Goal: Find specific page/section: Find specific page/section

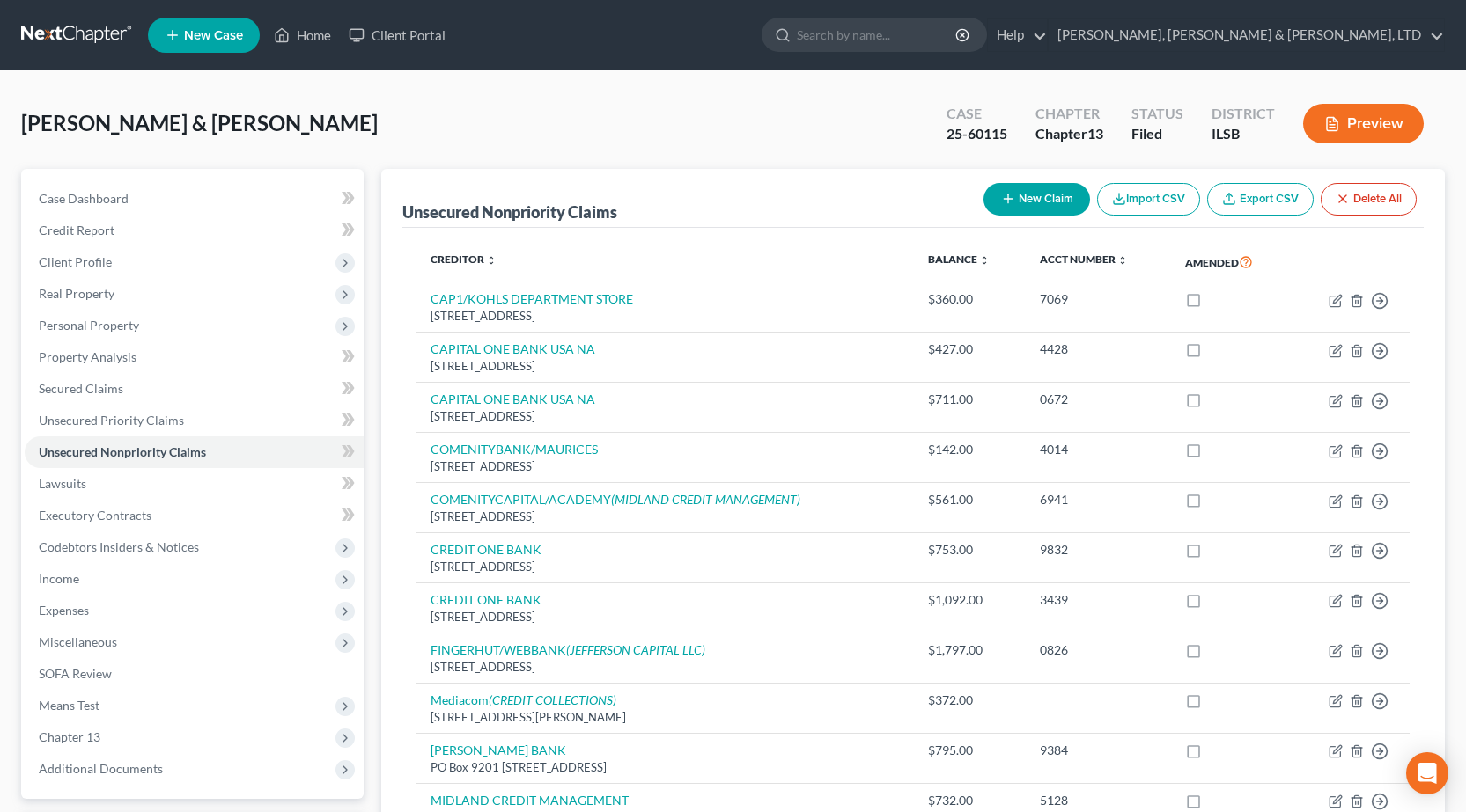
click at [76, 43] on link at bounding box center [77, 35] width 113 height 32
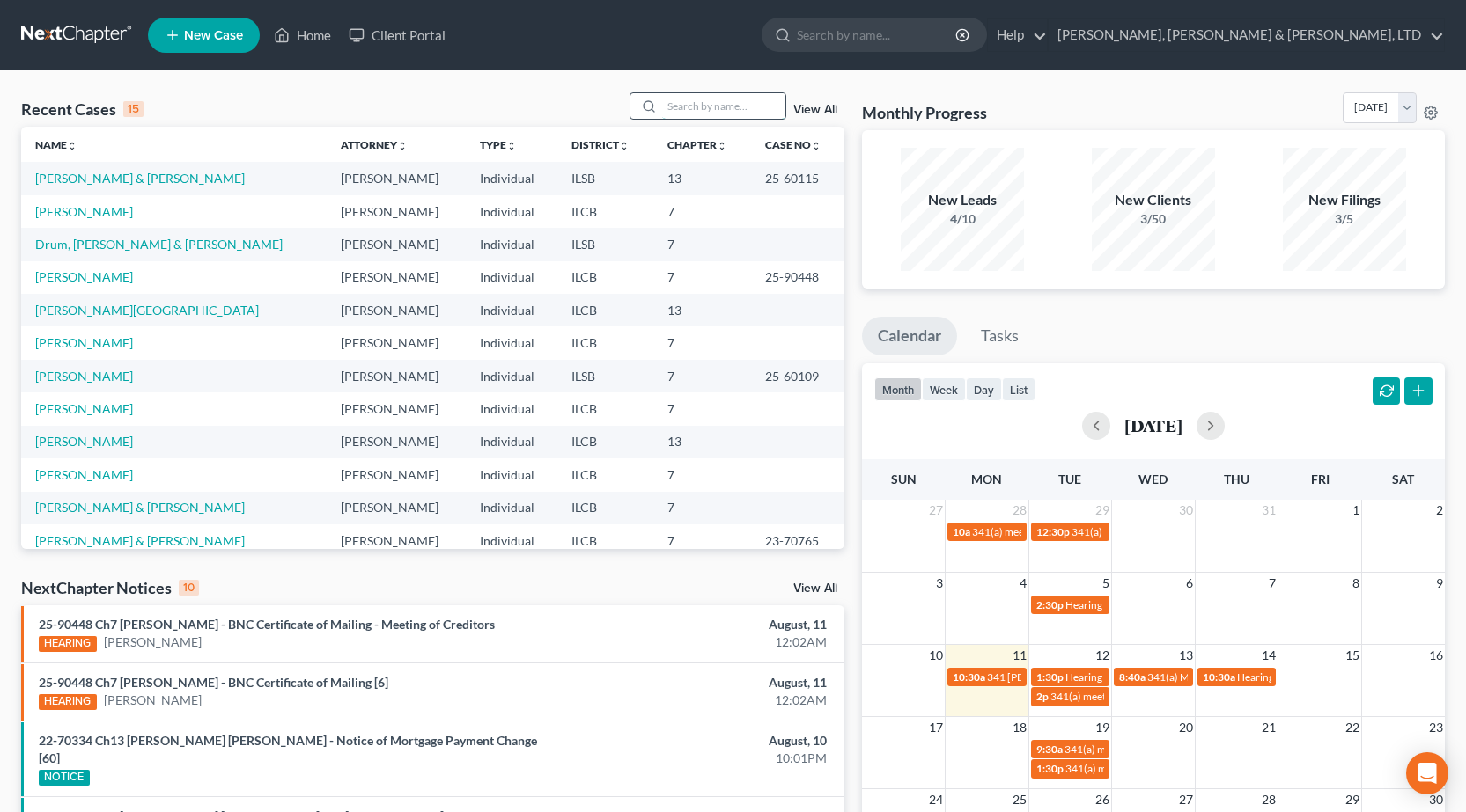
click at [724, 111] on input "search" at bounding box center [723, 106] width 123 height 26
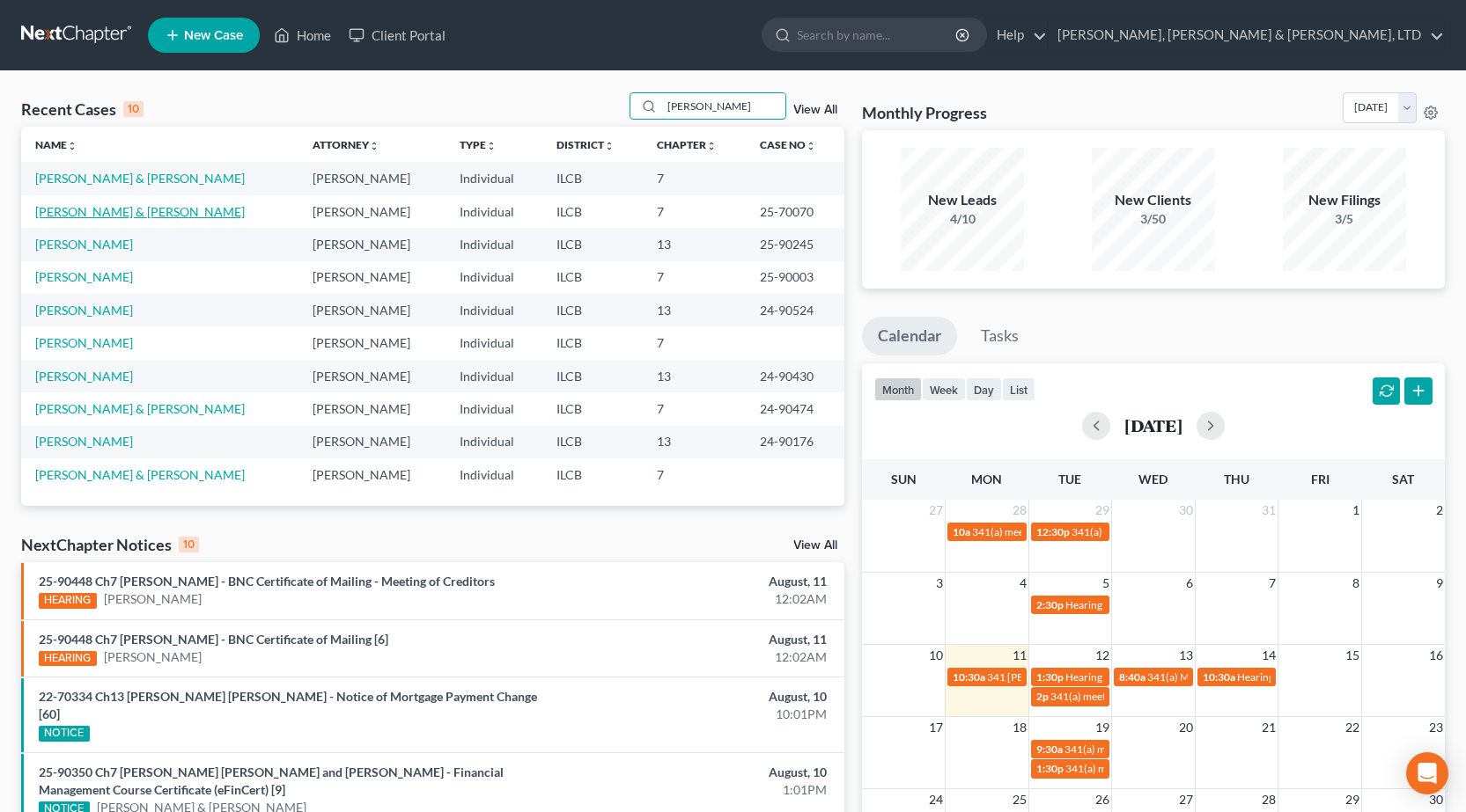
type input "michael"
click at [92, 218] on link "Michael, Lyle & Lawana" at bounding box center [140, 212] width 209 height 15
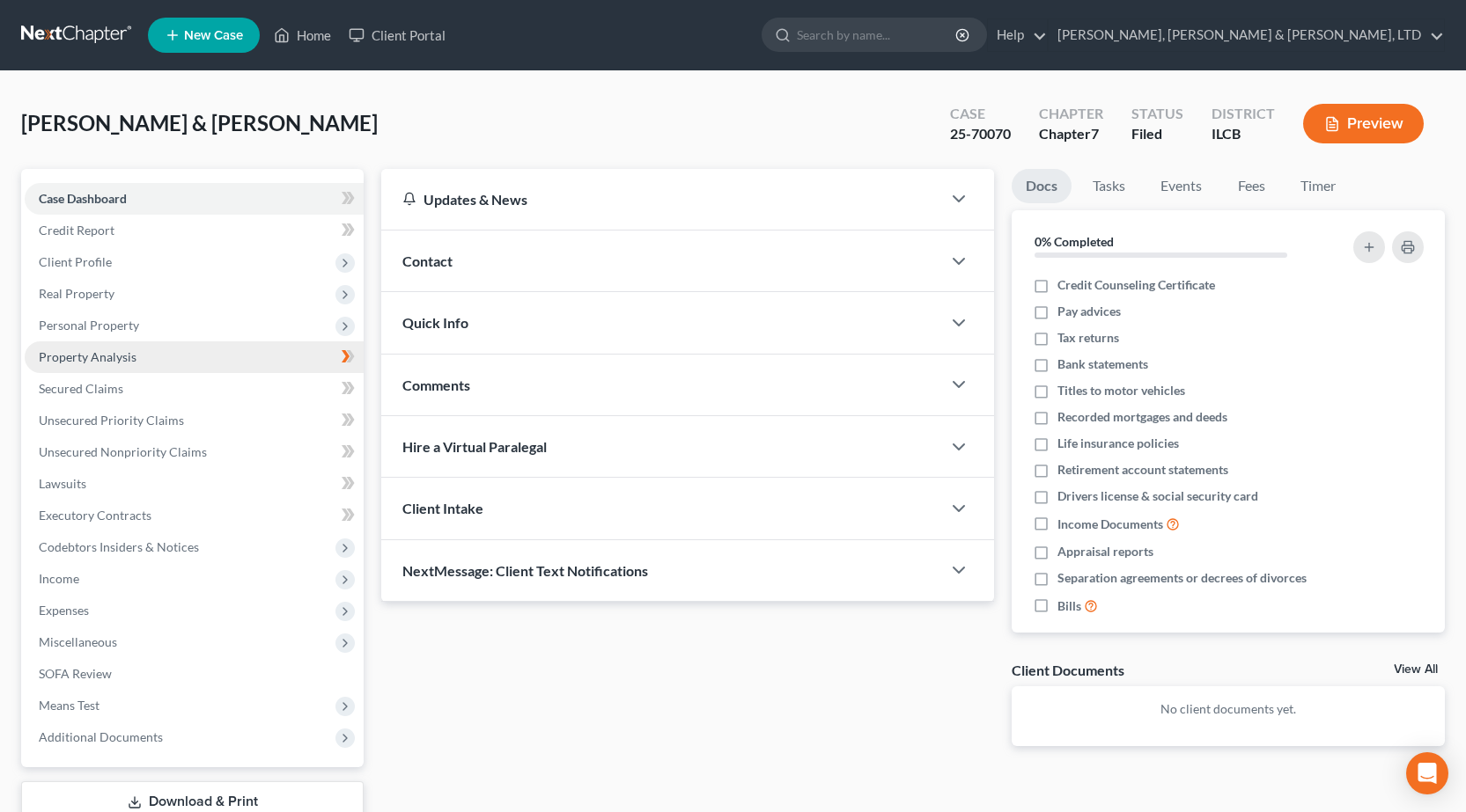
click at [150, 356] on link "Property Analysis" at bounding box center [194, 357] width 339 height 32
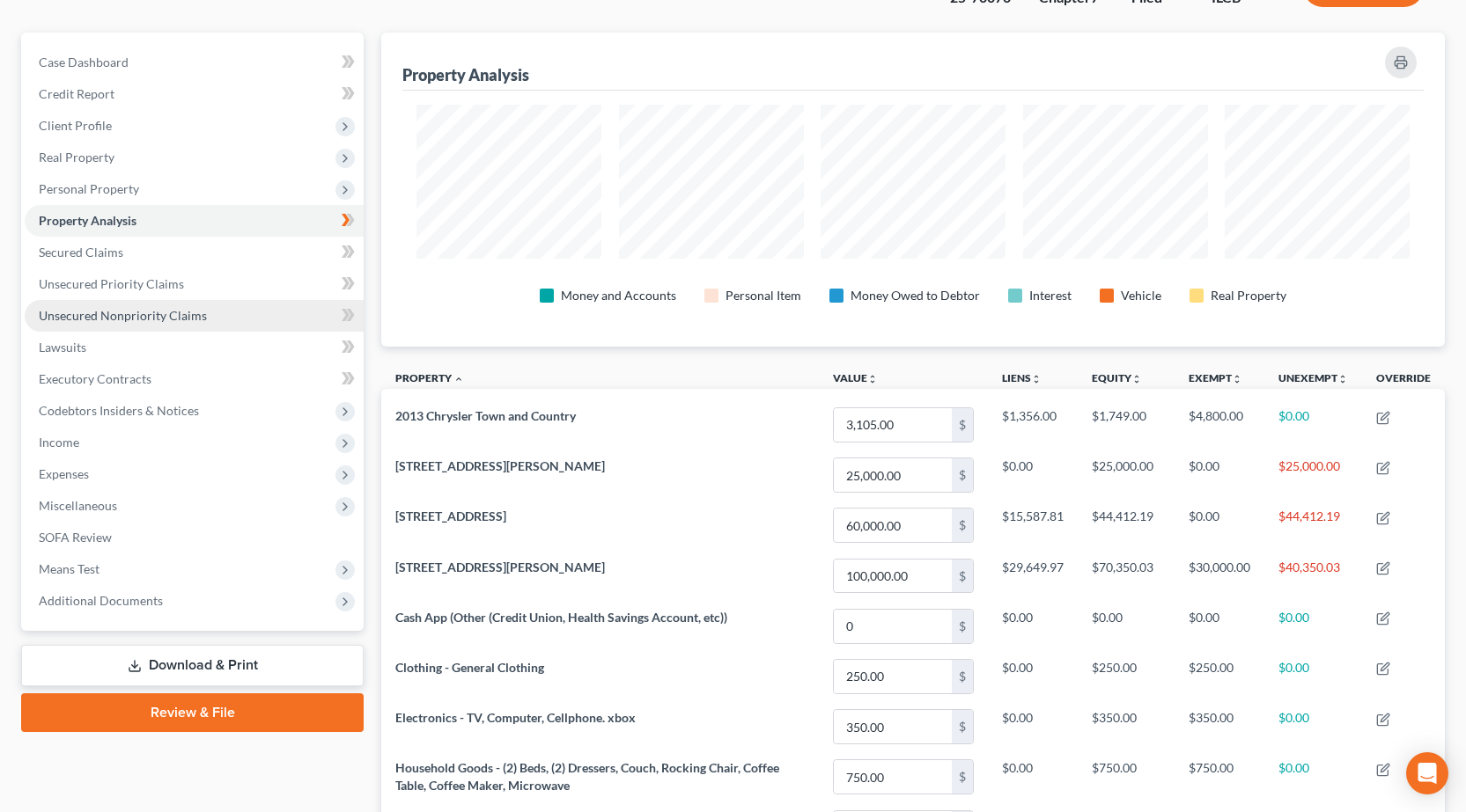
scroll to position [88, 0]
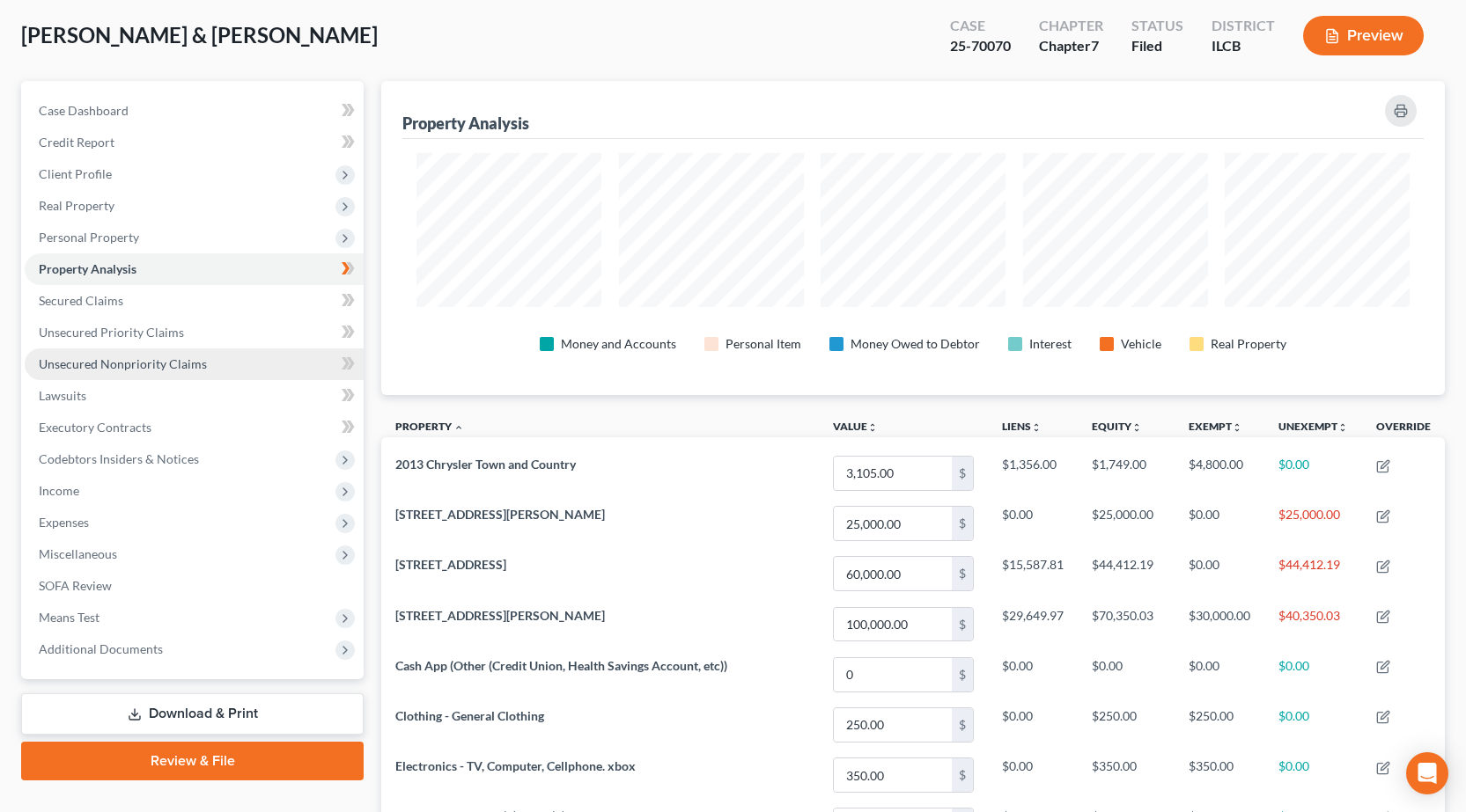
click at [182, 370] on span "Unsecured Nonpriority Claims" at bounding box center [122, 363] width 168 height 15
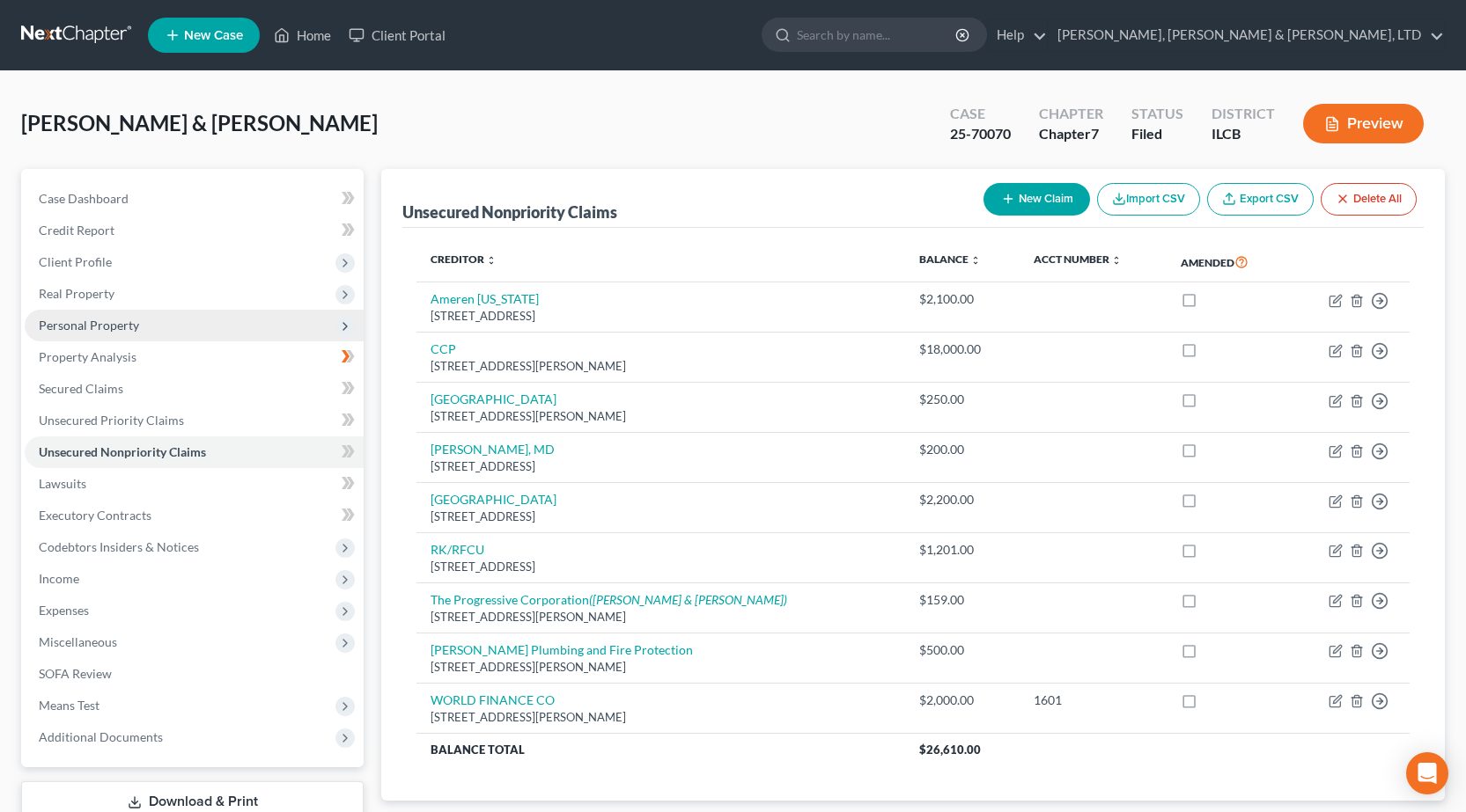
click at [100, 333] on span "Personal Property" at bounding box center [194, 326] width 339 height 32
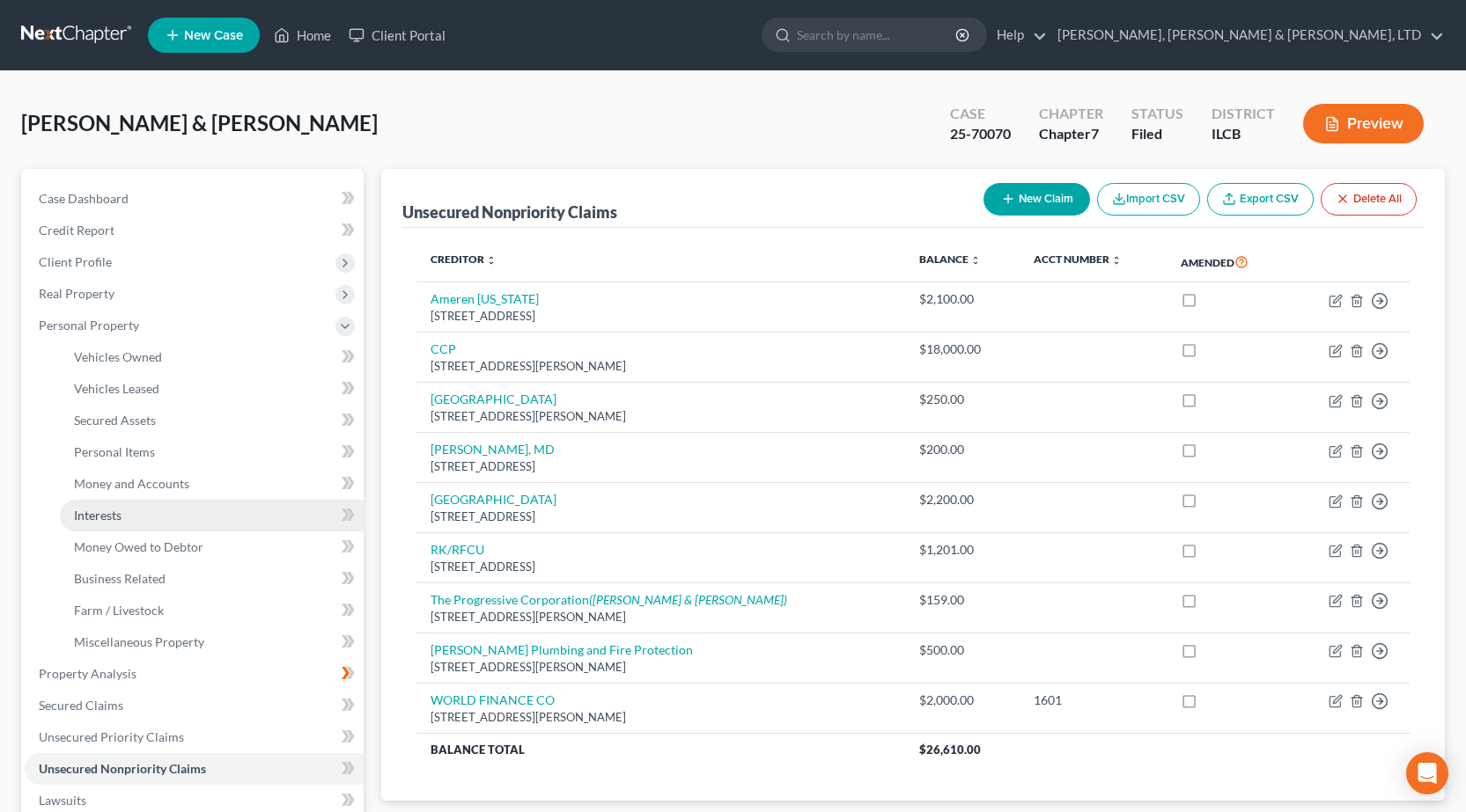
click at [191, 525] on link "Interests" at bounding box center [211, 516] width 304 height 32
